Goal: Task Accomplishment & Management: Manage account settings

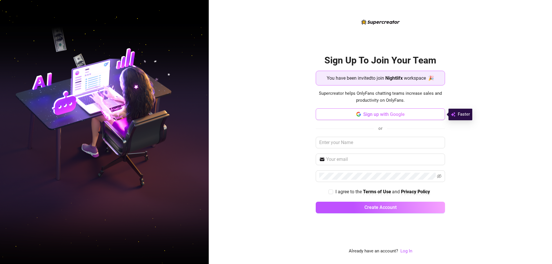
click at [408, 113] on button "Sign up with Google" at bounding box center [380, 114] width 129 height 12
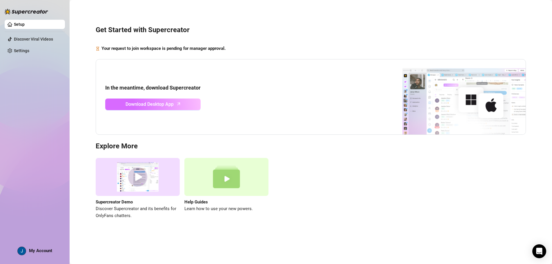
click at [168, 104] on span "Download Desktop App" at bounding box center [150, 104] width 48 height 7
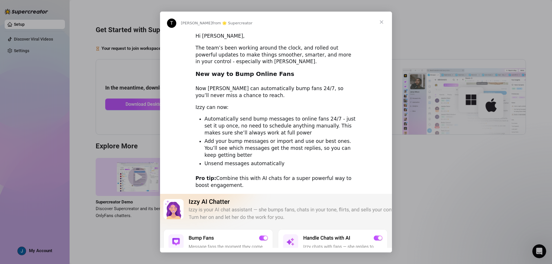
click at [382, 20] on span "Close" at bounding box center [381, 22] width 21 height 21
click at [382, 23] on span "Close" at bounding box center [381, 22] width 21 height 21
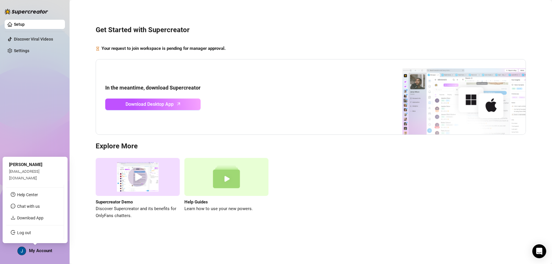
click at [39, 251] on span "My Account" at bounding box center [40, 250] width 23 height 5
click at [34, 248] on span "My Account" at bounding box center [40, 250] width 23 height 5
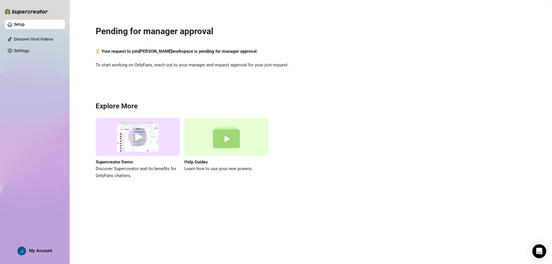
click at [21, 23] on link "Setup" at bounding box center [19, 24] width 11 height 5
click at [157, 195] on main "Pending for manager approval Your request to join [PERSON_NAME] workspace is pe…" at bounding box center [311, 132] width 482 height 264
